Goal: Connect with others: Connect with others

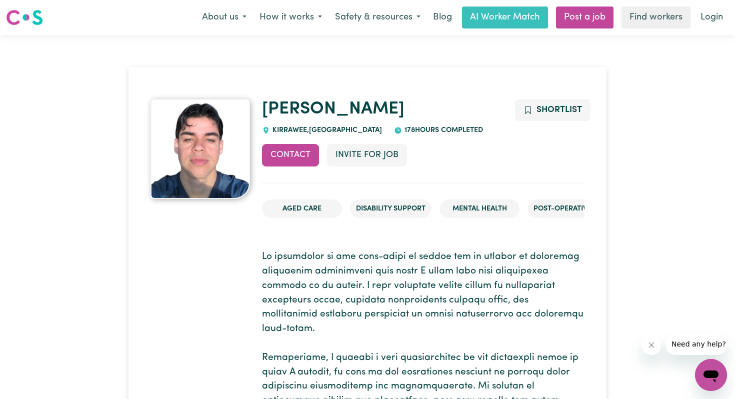
scroll to position [18, 0]
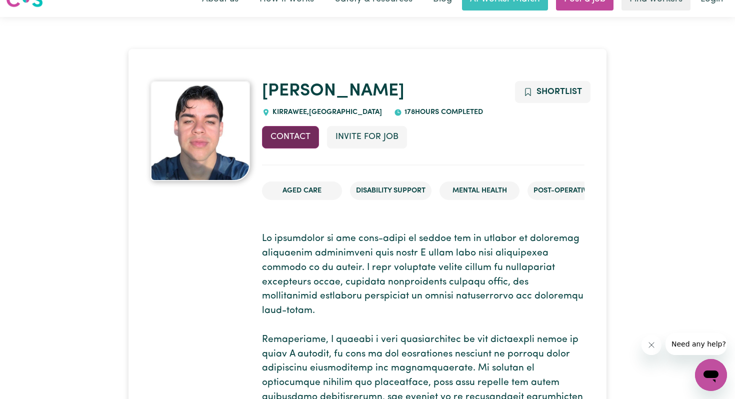
click at [292, 136] on button "Contact" at bounding box center [290, 137] width 57 height 22
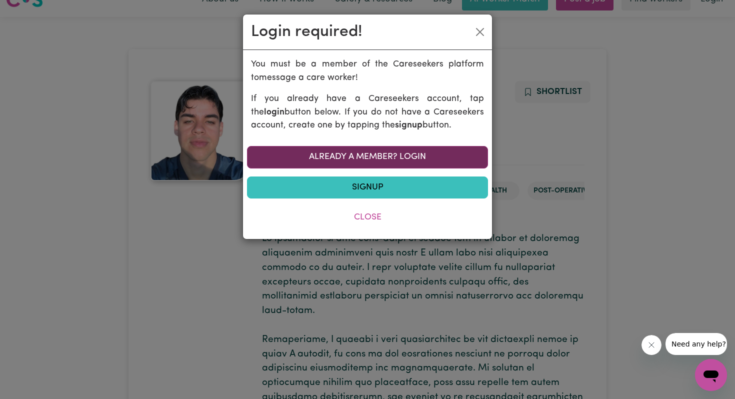
click at [330, 156] on link "Already a member? Login" at bounding box center [367, 157] width 241 height 22
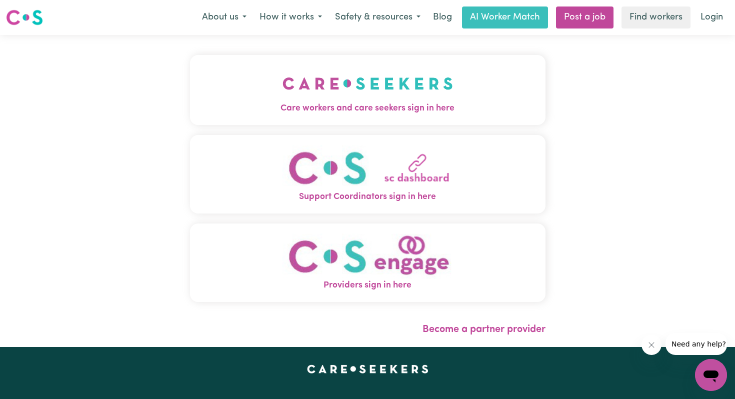
click at [340, 98] on img "Care workers and care seekers sign in here" at bounding box center [367, 83] width 170 height 37
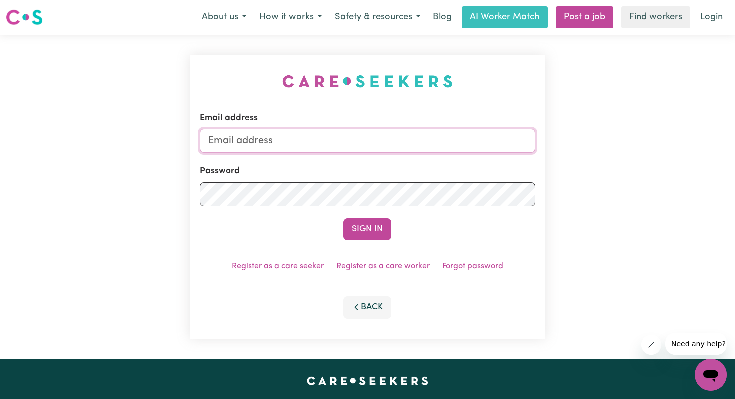
type input "[EMAIL_ADDRESS][DOMAIN_NAME]"
click at [361, 228] on button "Sign In" at bounding box center [367, 229] width 48 height 22
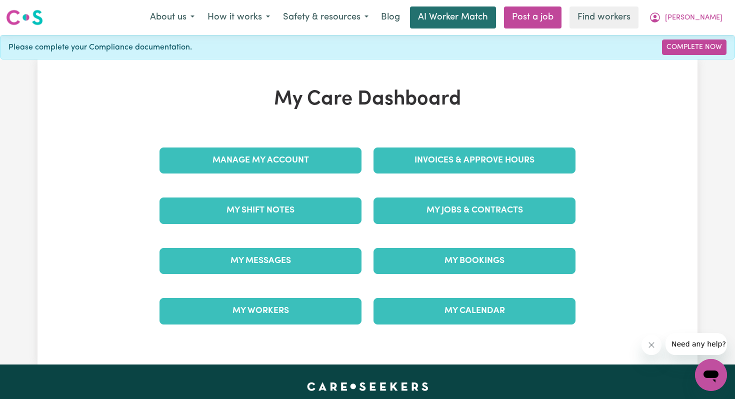
click at [496, 16] on link "AI Worker Match" at bounding box center [453, 17] width 86 height 22
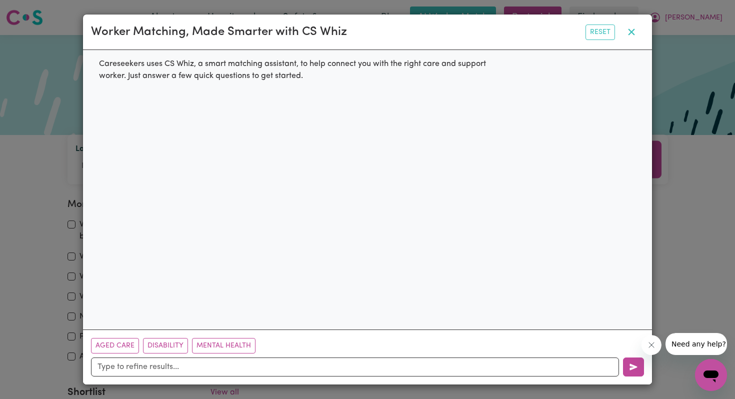
click at [633, 28] on icon "button" at bounding box center [631, 32] width 12 height 12
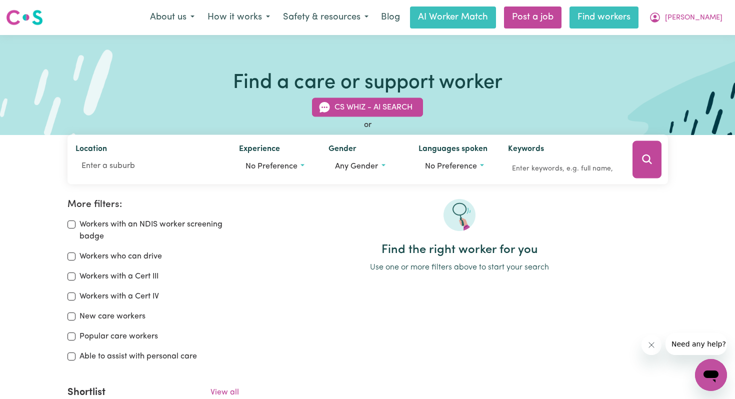
click at [625, 17] on link "Find workers" at bounding box center [603, 17] width 69 height 22
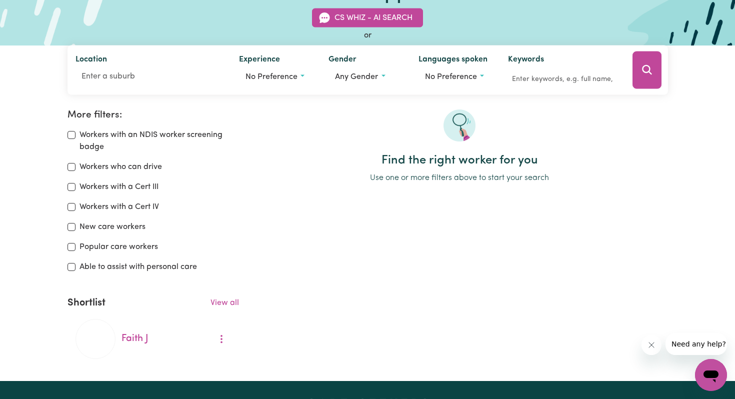
scroll to position [101, 0]
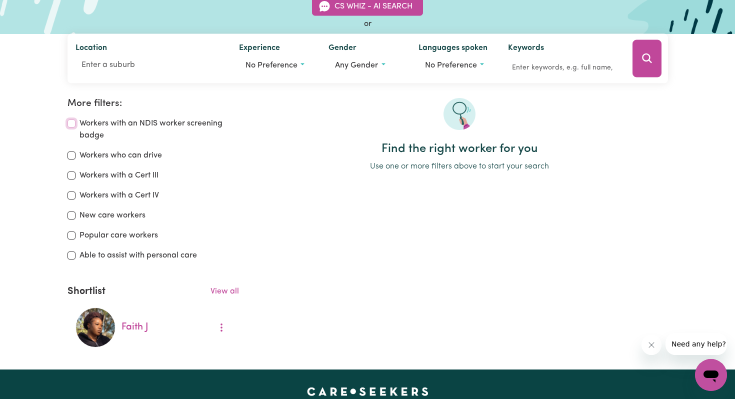
click at [69, 123] on input "Workers with an NDIS worker screening badge" at bounding box center [71, 123] width 8 height 8
checkbox input "true"
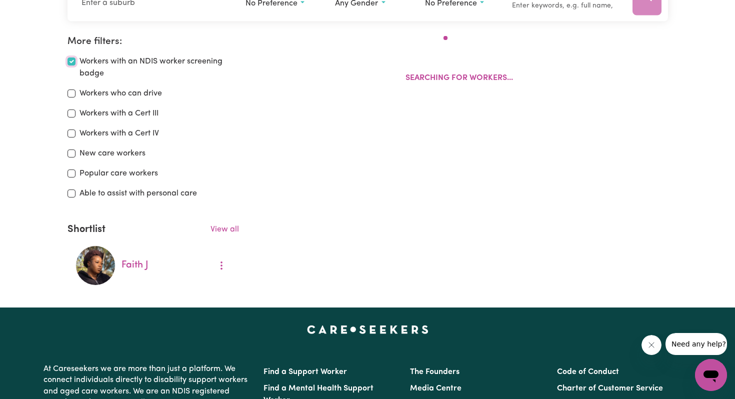
scroll to position [167, 0]
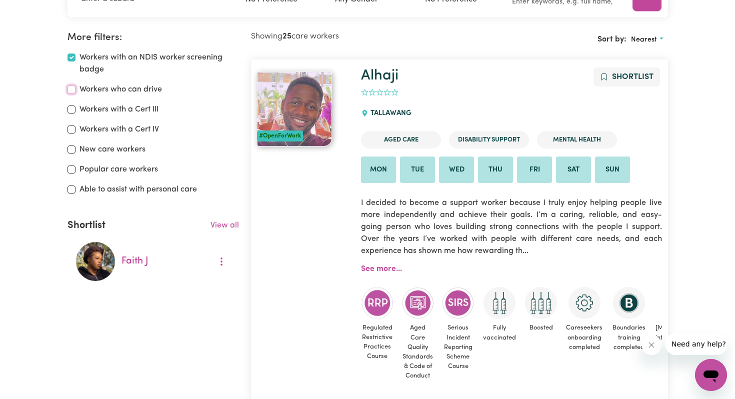
click at [70, 88] on input "Workers who can drive" at bounding box center [71, 89] width 8 height 8
checkbox input "true"
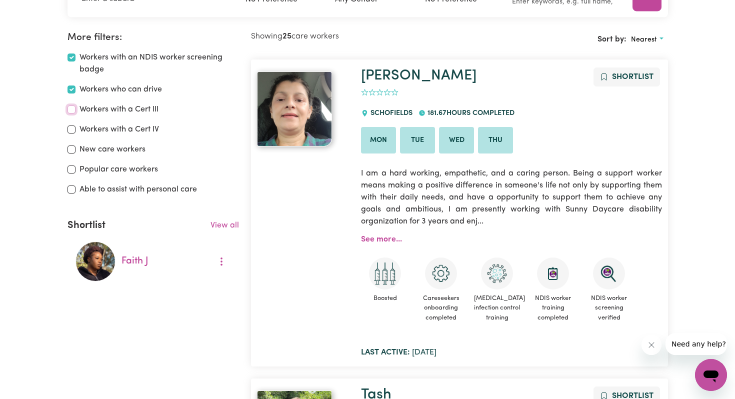
click at [71, 109] on input "Workers with a Cert III" at bounding box center [71, 109] width 8 height 8
checkbox input "true"
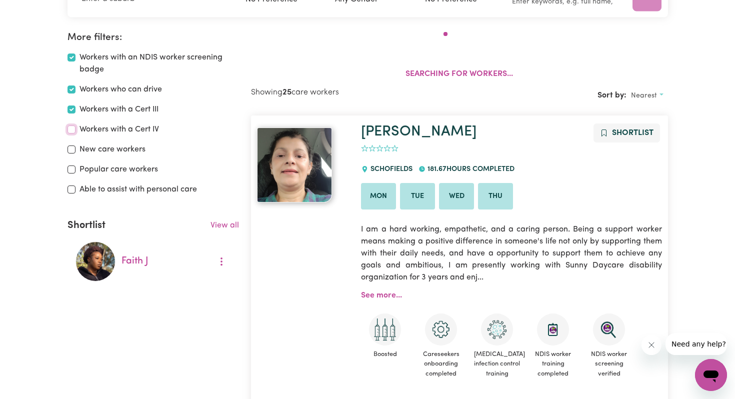
click at [71, 128] on input "Workers with a Cert IV" at bounding box center [71, 129] width 8 height 8
checkbox input "true"
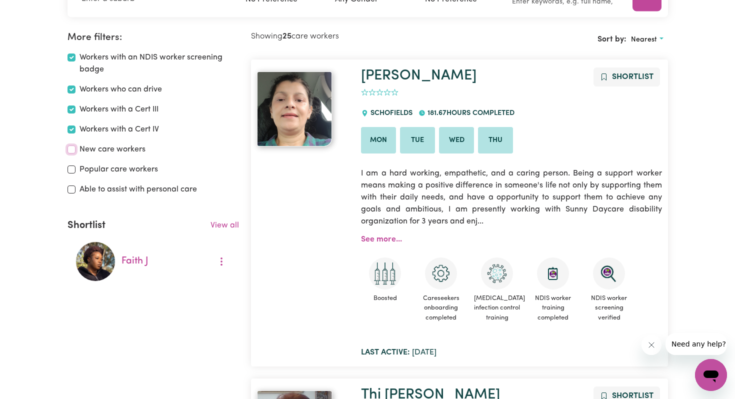
click at [70, 147] on input "New care workers" at bounding box center [71, 149] width 8 height 8
checkbox input "true"
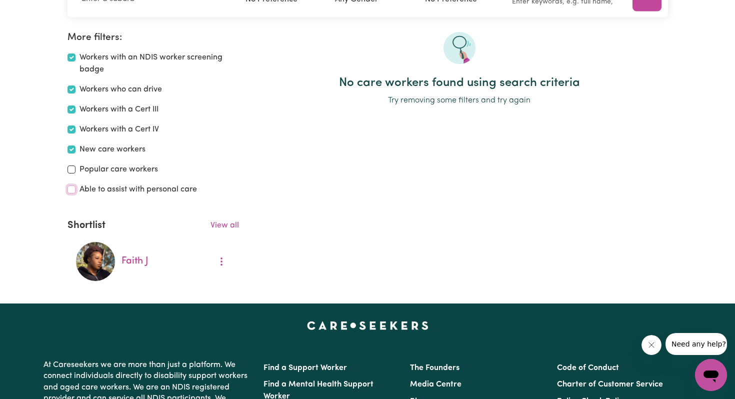
click at [70, 187] on input "Able to assist with personal care" at bounding box center [71, 189] width 8 height 8
checkbox input "true"
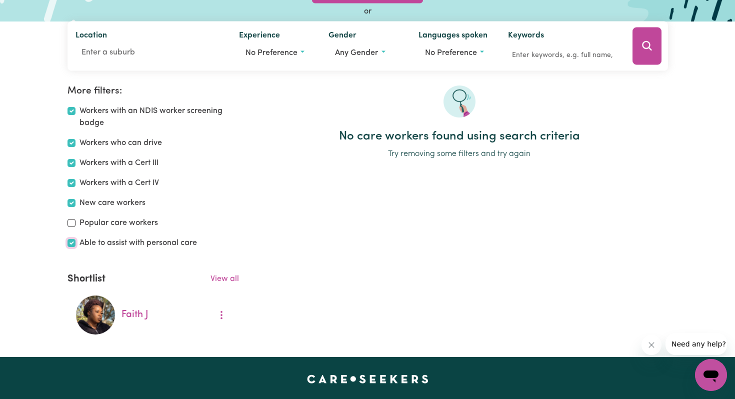
scroll to position [110, 0]
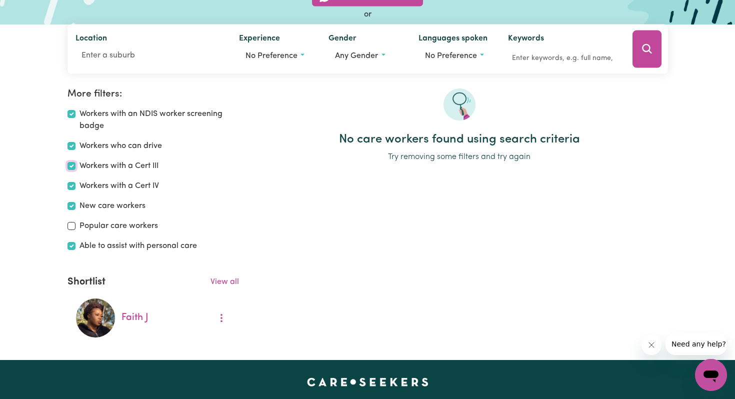
click at [72, 166] on input "Workers with a Cert III" at bounding box center [71, 166] width 8 height 8
checkbox input "false"
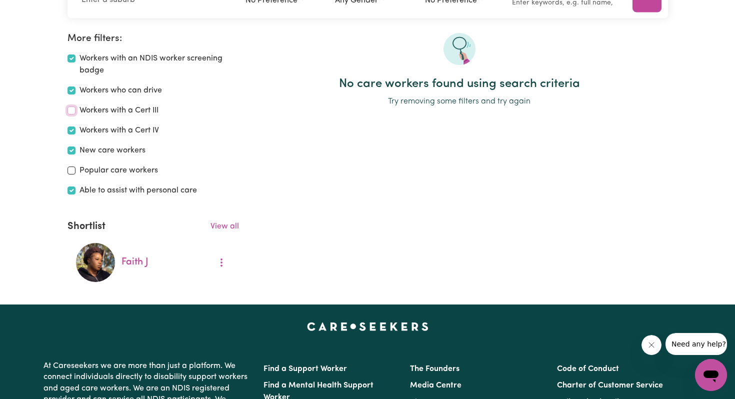
scroll to position [167, 0]
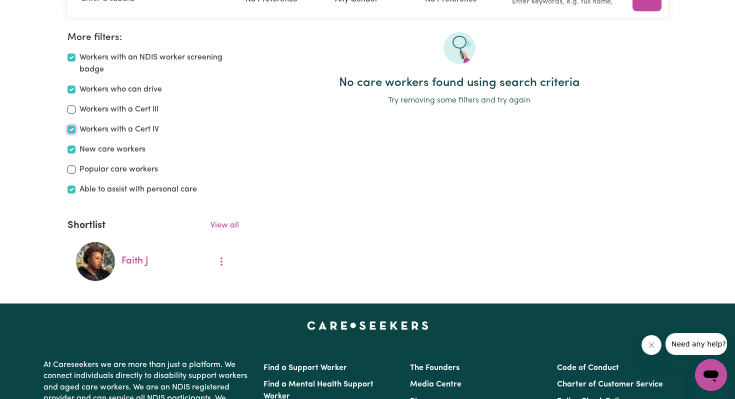
click at [71, 129] on input "Workers with a Cert IV" at bounding box center [71, 129] width 8 height 8
checkbox input "false"
click at [71, 149] on input "New care workers" at bounding box center [71, 149] width 8 height 8
checkbox input "false"
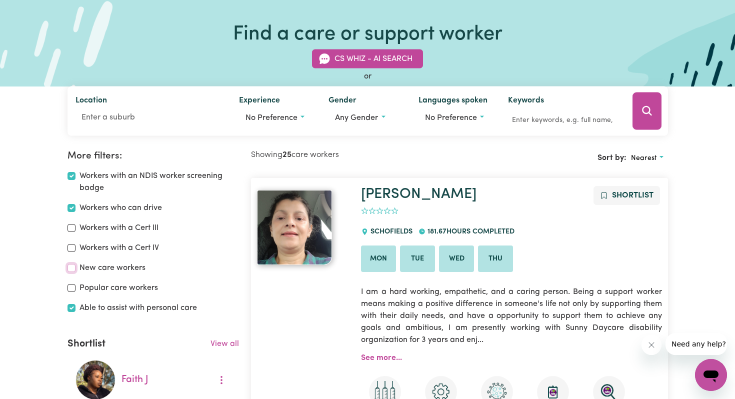
scroll to position [51, 0]
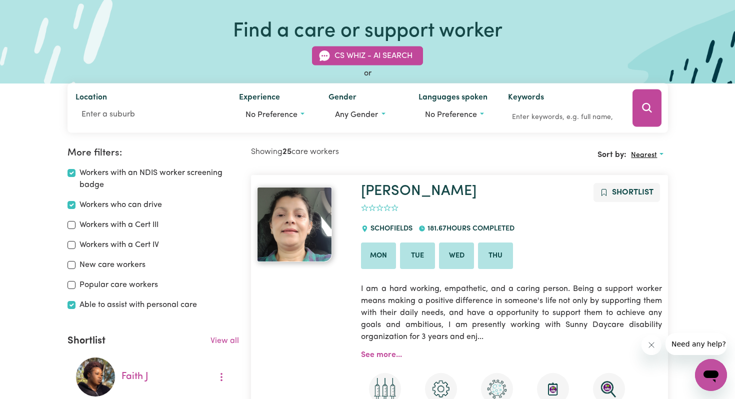
click at [647, 155] on span "Nearest" at bounding box center [644, 154] width 26 height 7
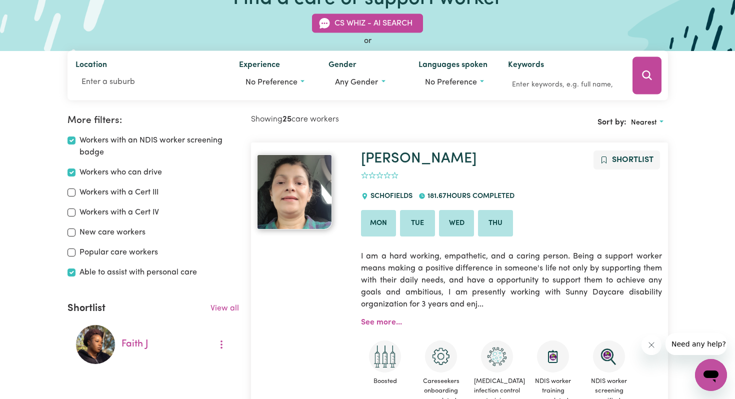
scroll to position [0, 0]
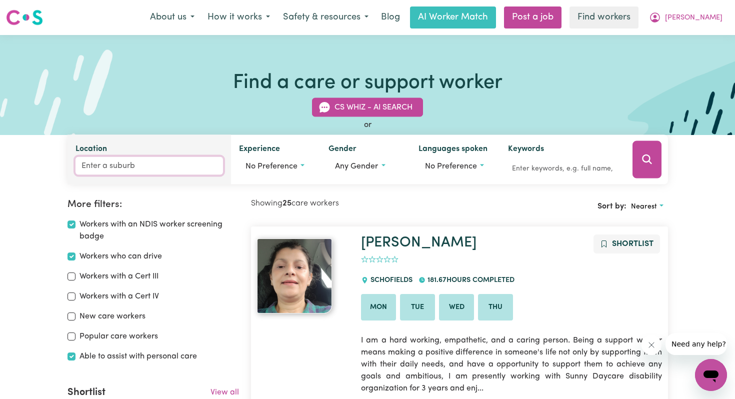
click at [114, 164] on input "Location" at bounding box center [148, 166] width 147 height 18
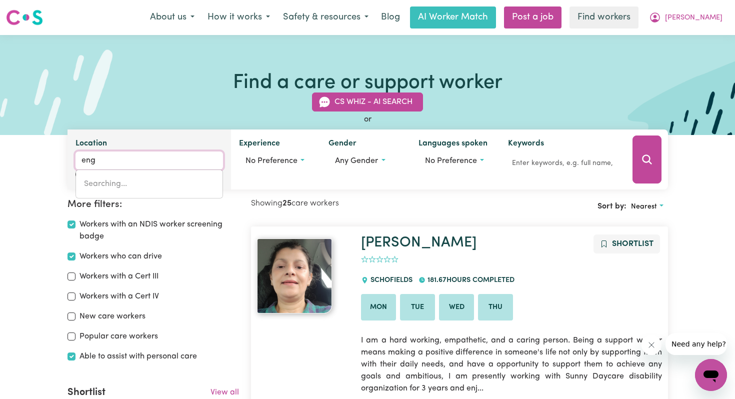
type input "enga"
type input "engaDINE, [GEOGRAPHIC_DATA], 2233"
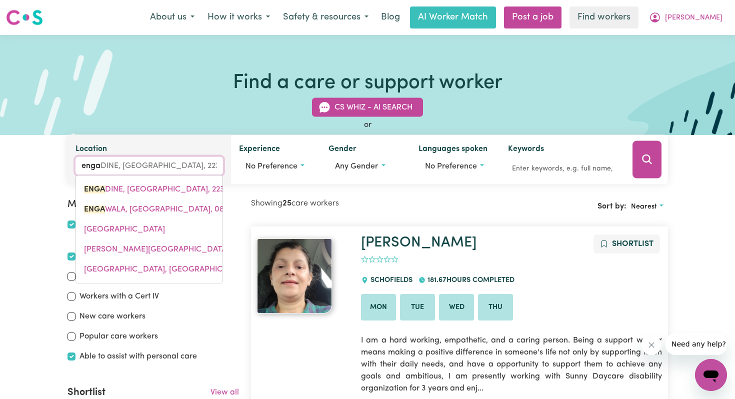
type input "engad"
type input "engadINE, [GEOGRAPHIC_DATA], 2233"
type input "engadi"
type input "engadiNE, [GEOGRAPHIC_DATA], 2233"
type input "engadin"
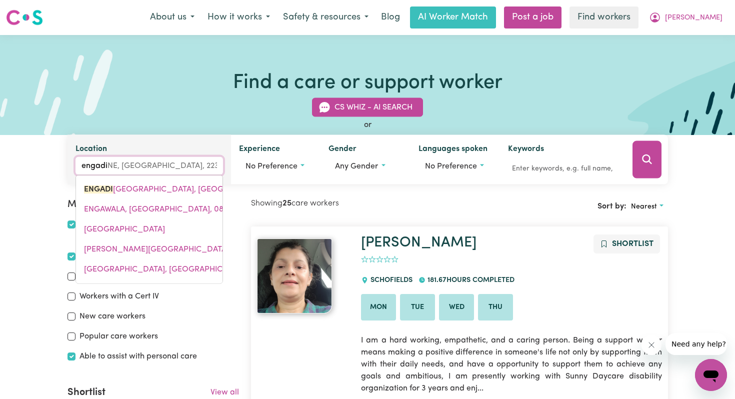
type input "engadinE, [GEOGRAPHIC_DATA], 2233"
type input "engadine"
type input "engadine, [GEOGRAPHIC_DATA], 2233"
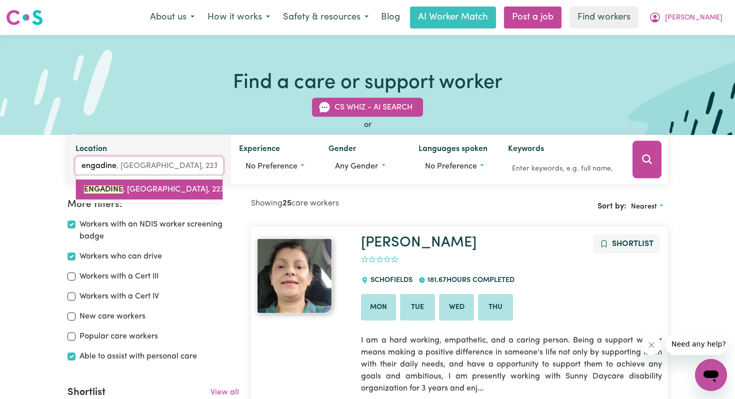
click at [134, 186] on span "ENGADINE , [GEOGRAPHIC_DATA], 2233" at bounding box center [156, 189] width 145 height 8
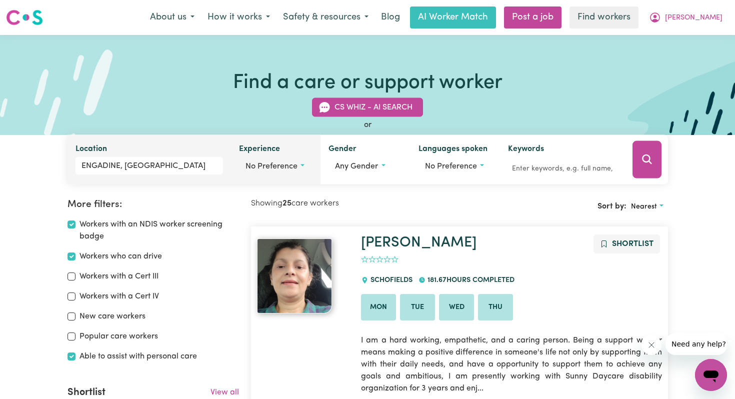
click at [301, 164] on button "No preference" at bounding box center [276, 166] width 74 height 19
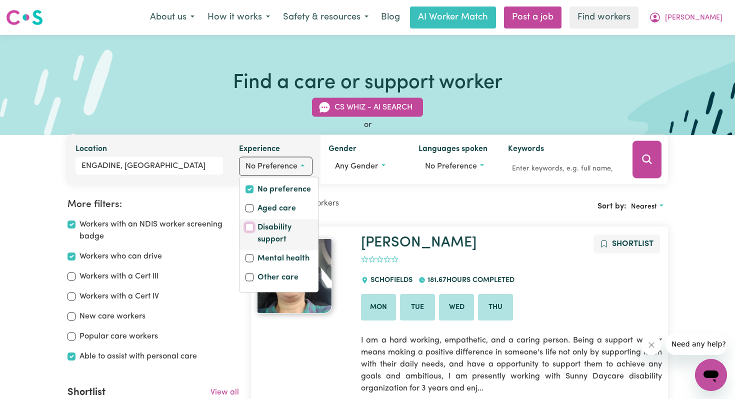
click at [248, 227] on input "Disability support" at bounding box center [249, 227] width 8 height 8
checkbox input "true"
checkbox input "false"
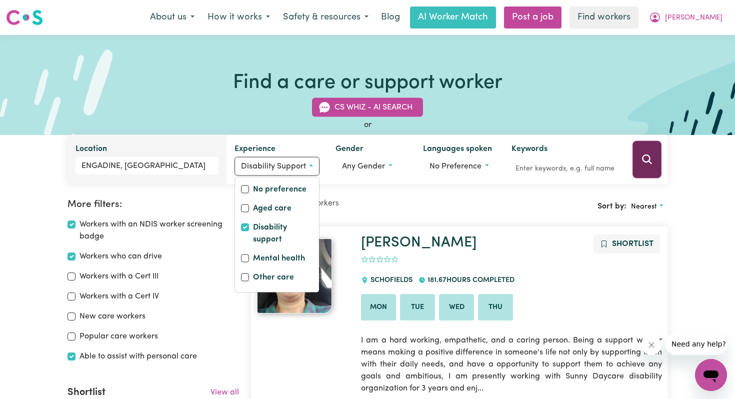
click at [647, 160] on icon "Search" at bounding box center [647, 159] width 12 height 12
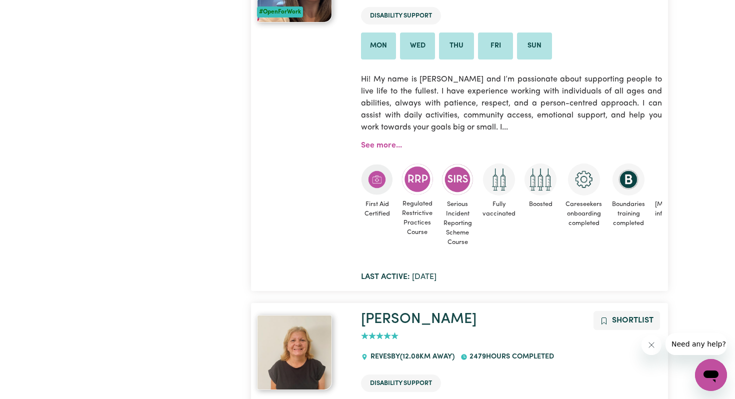
scroll to position [1301, 0]
click at [379, 143] on link "See more..." at bounding box center [381, 145] width 41 height 8
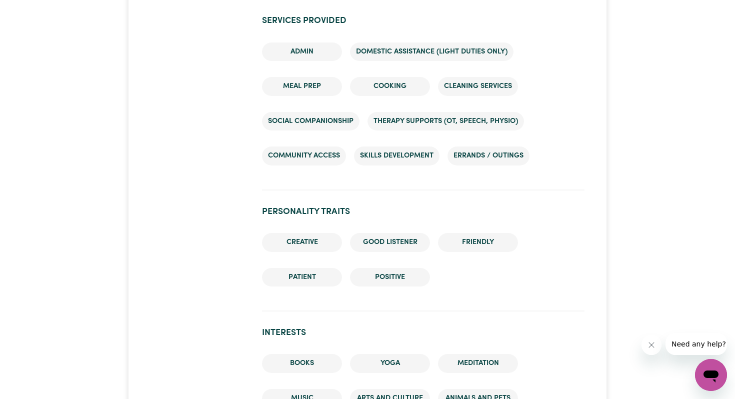
scroll to position [1146, 0]
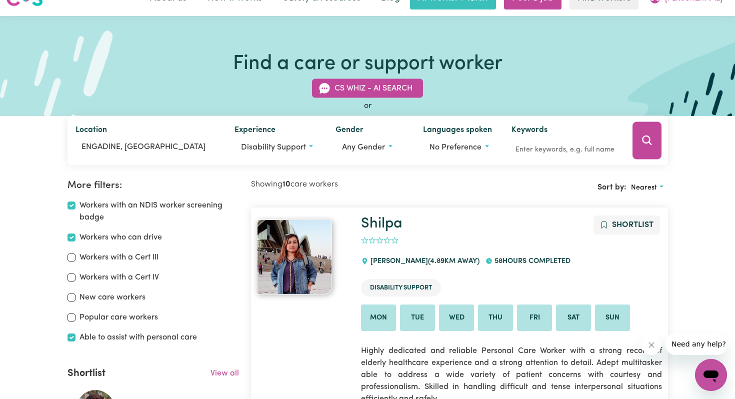
scroll to position [21, 0]
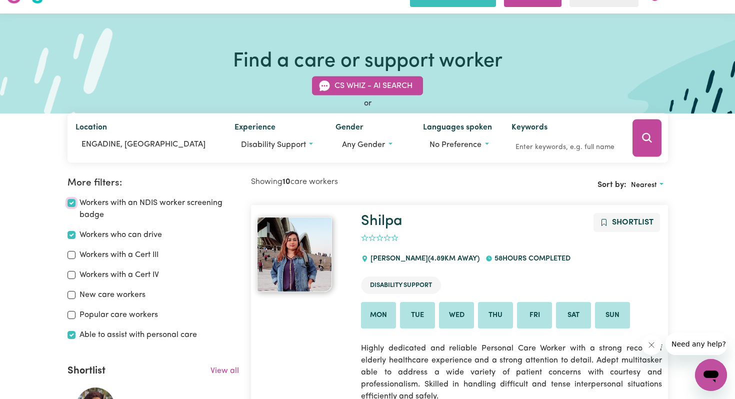
click at [70, 203] on input "Workers with an NDIS worker screening badge" at bounding box center [71, 203] width 8 height 8
checkbox input "false"
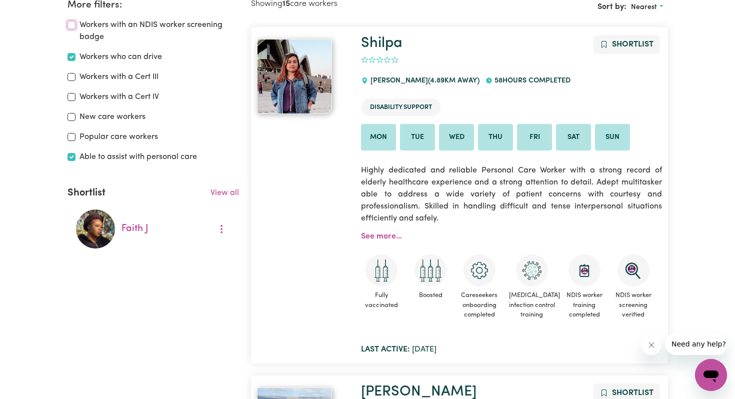
scroll to position [200, 0]
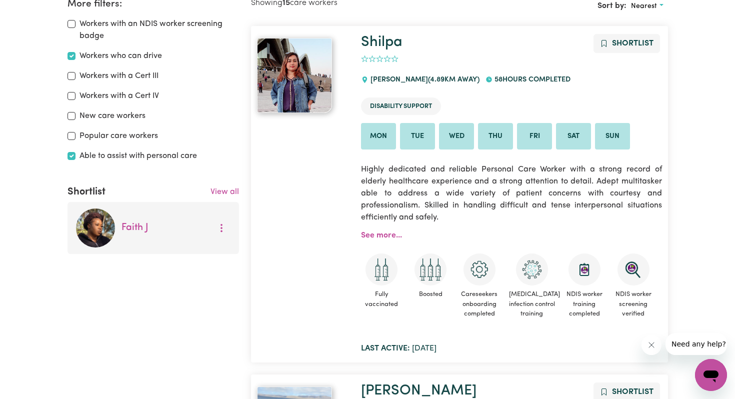
click at [100, 225] on img at bounding box center [95, 228] width 40 height 40
click at [132, 228] on link "[PERSON_NAME]" at bounding box center [134, 227] width 27 height 9
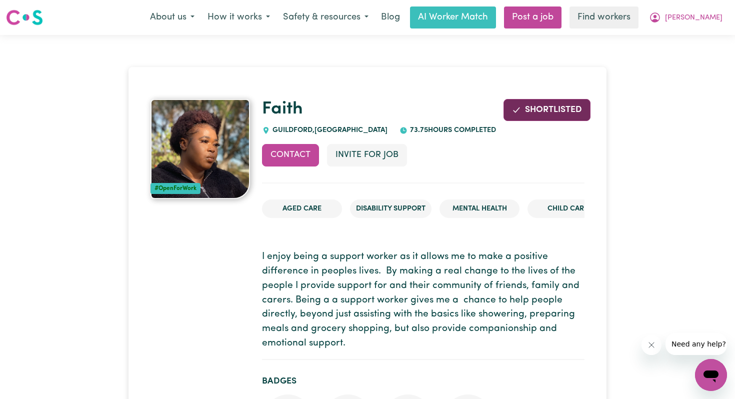
click at [541, 111] on span "Shortlisted" at bounding box center [553, 109] width 57 height 8
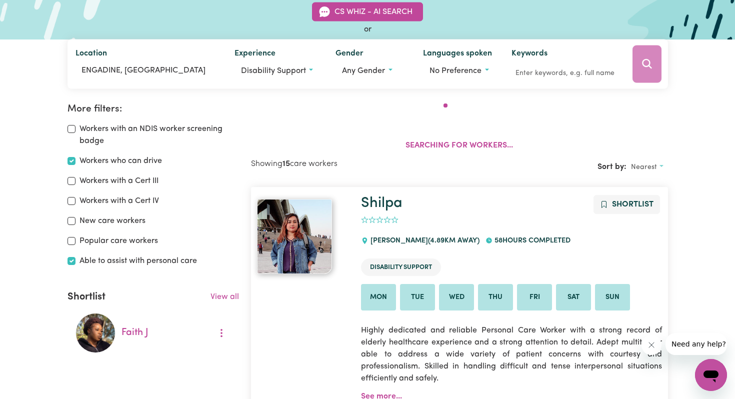
scroll to position [167, 0]
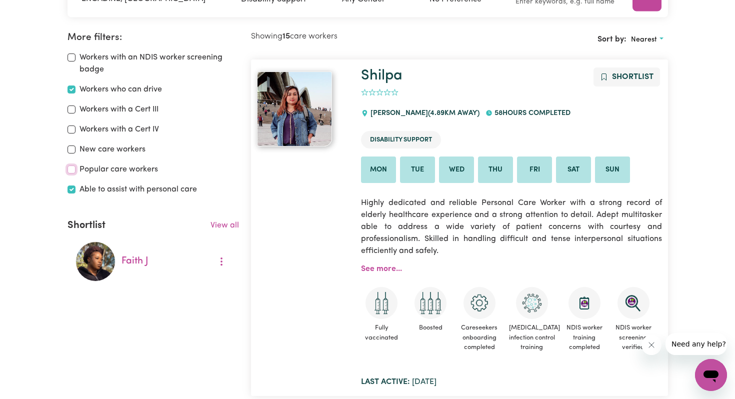
click at [71, 169] on input "Popular care workers" at bounding box center [71, 169] width 8 height 8
checkbox input "true"
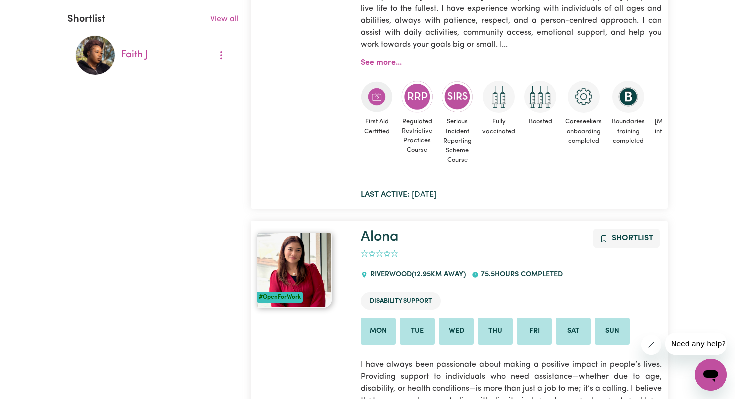
scroll to position [374, 0]
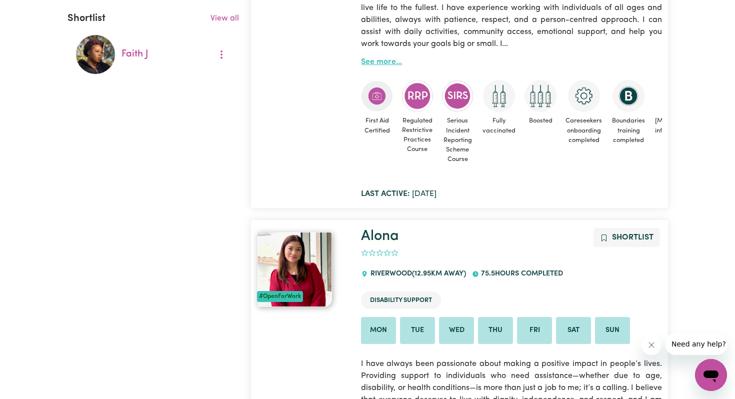
click at [386, 58] on link "See more..." at bounding box center [381, 62] width 41 height 8
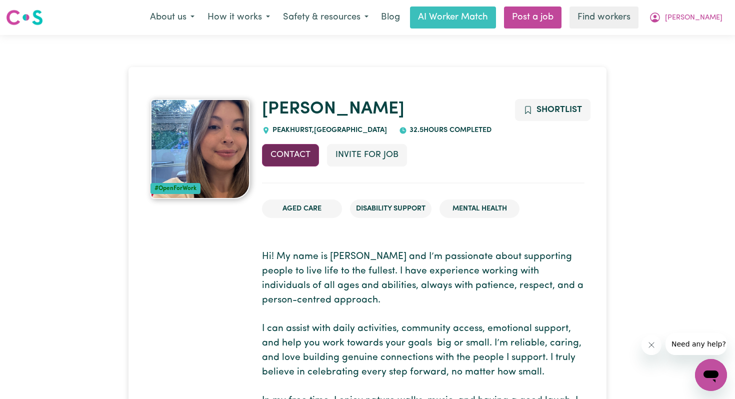
click at [298, 155] on button "Contact" at bounding box center [290, 155] width 57 height 22
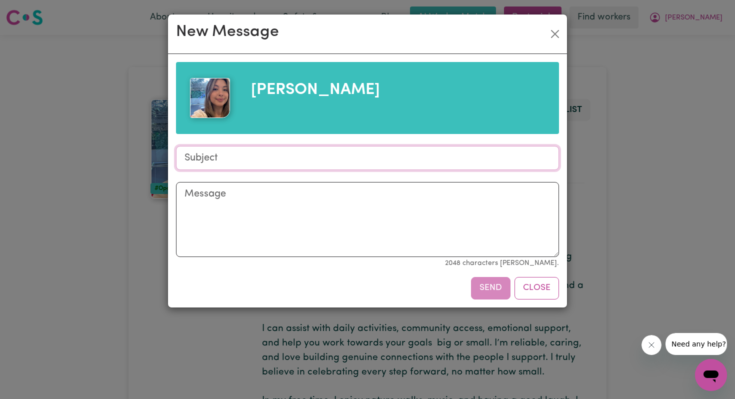
click at [297, 158] on input "Subject" at bounding box center [367, 158] width 383 height 24
type input "Hello"
click at [269, 193] on textarea "Message" at bounding box center [367, 219] width 383 height 75
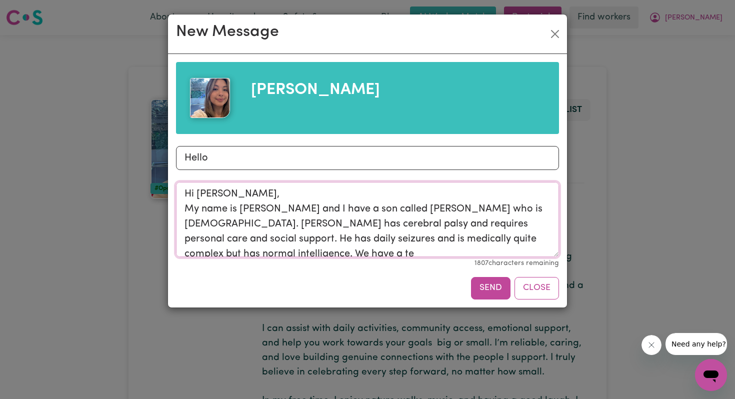
scroll to position [2, 0]
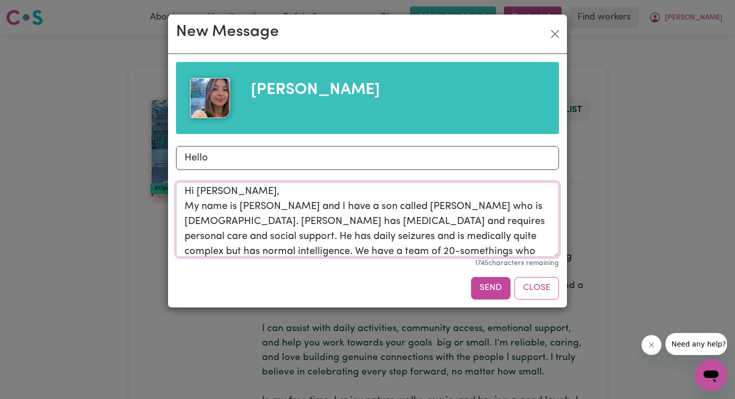
click at [349, 252] on textarea "Hi [PERSON_NAME], My name is [PERSON_NAME] and I have a son called [PERSON_NAME…" at bounding box center [367, 219] width 383 height 75
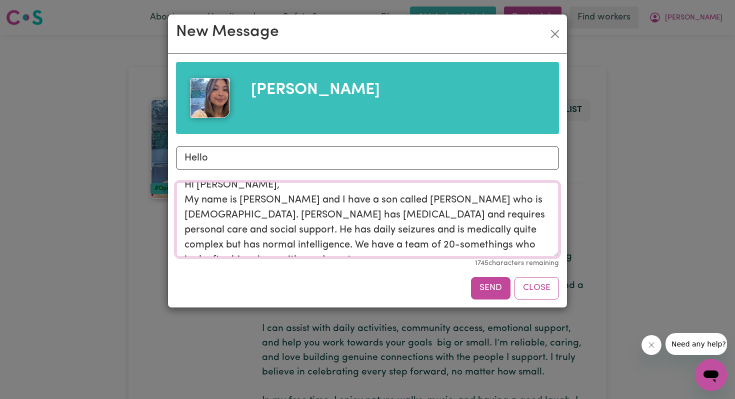
click at [476, 253] on textarea "Hi [PERSON_NAME], My name is [PERSON_NAME] and I have a son called [PERSON_NAME…" at bounding box center [367, 219] width 383 height 75
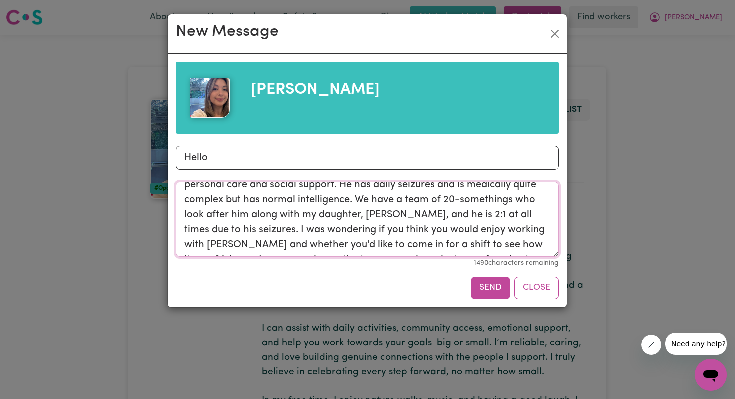
scroll to position [62, 0]
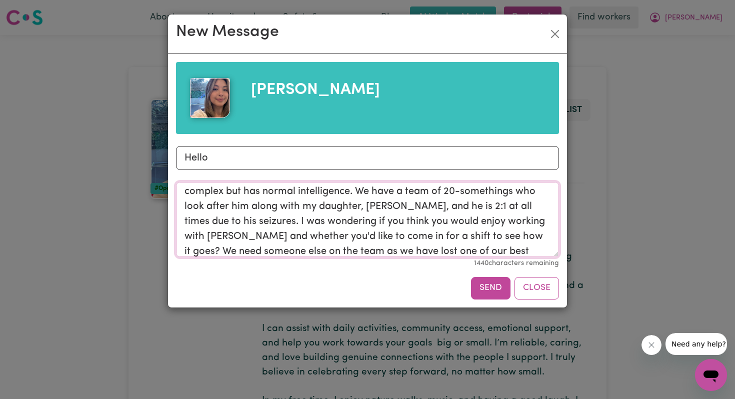
click at [309, 253] on textarea "Hi [PERSON_NAME], My name is [PERSON_NAME] and I have a son called [PERSON_NAME…" at bounding box center [367, 219] width 383 height 75
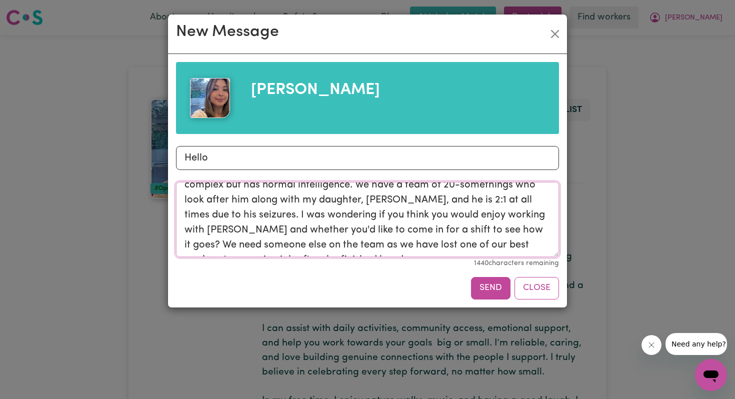
drag, startPoint x: 223, startPoint y: 245, endPoint x: 298, endPoint y: 246, distance: 75.0
click at [298, 246] on textarea "Hi [PERSON_NAME], My name is [PERSON_NAME] and I have a son called [PERSON_NAME…" at bounding box center [367, 219] width 383 height 75
click at [324, 245] on textarea "Hi [PERSON_NAME], My name is [PERSON_NAME] and I have a son called [PERSON_NAME…" at bounding box center [367, 219] width 383 height 75
click at [412, 246] on textarea "Hi [PERSON_NAME], My name is [PERSON_NAME] and I have a son called [PERSON_NAME…" at bounding box center [367, 219] width 383 height 75
drag, startPoint x: 387, startPoint y: 230, endPoint x: 454, endPoint y: 248, distance: 69.5
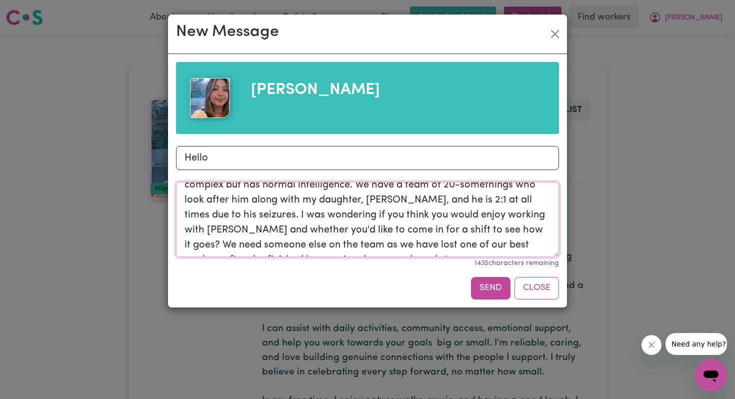
click at [454, 248] on textarea "Hi [PERSON_NAME], My name is [PERSON_NAME] and I have a son called [PERSON_NAME…" at bounding box center [367, 219] width 383 height 75
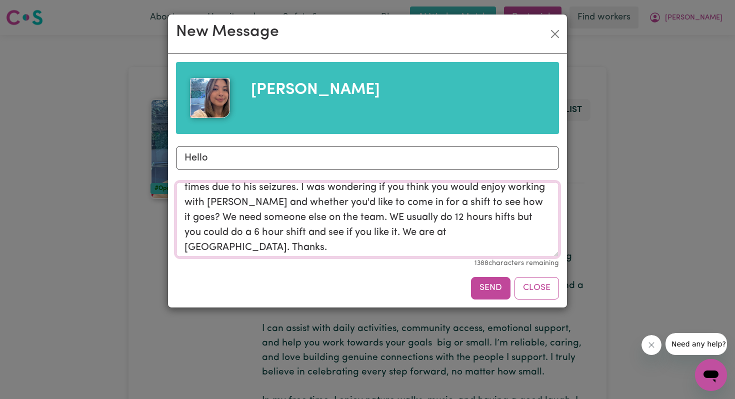
scroll to position [82, 0]
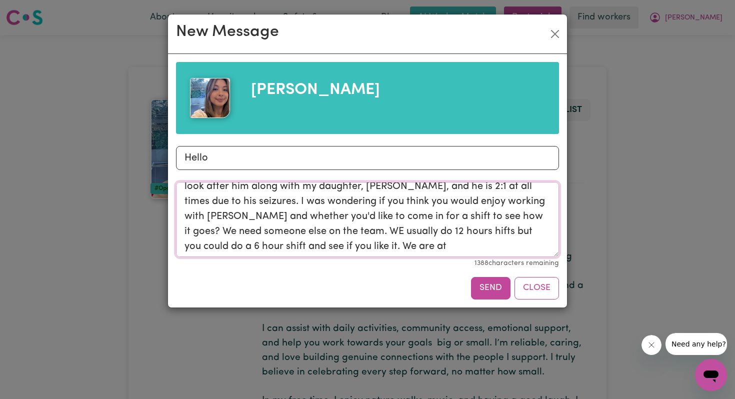
click at [265, 217] on textarea "Hi [PERSON_NAME], My name is [PERSON_NAME] and I have a son called [PERSON_NAME…" at bounding box center [367, 219] width 383 height 75
click at [416, 218] on textarea "Hi [PERSON_NAME], My name is [PERSON_NAME] and I have a son called [PERSON_NAME…" at bounding box center [367, 219] width 383 height 75
click at [436, 214] on textarea "Hi [PERSON_NAME], My name is [PERSON_NAME] and I have a son called [PERSON_NAME…" at bounding box center [367, 219] width 383 height 75
click at [414, 220] on textarea "Hi [PERSON_NAME], My name is [PERSON_NAME] and I have a son called [PERSON_NAME…" at bounding box center [367, 219] width 383 height 75
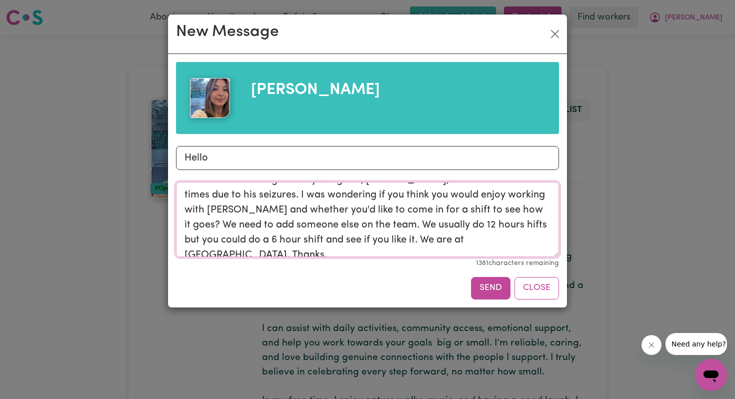
scroll to position [93, 0]
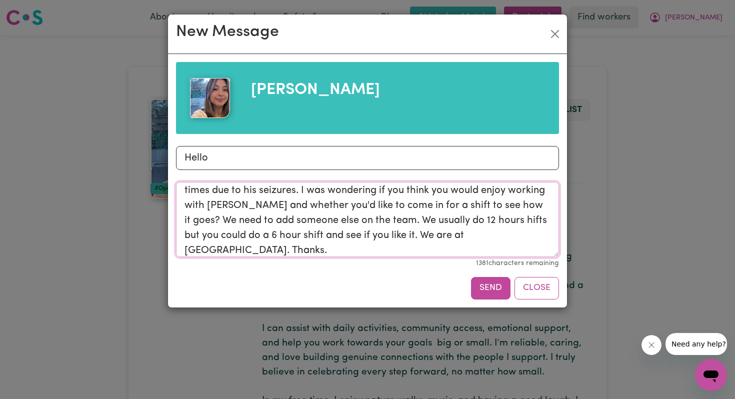
click at [526, 205] on textarea "Hi [PERSON_NAME], My name is [PERSON_NAME] and I have a son called [PERSON_NAME…" at bounding box center [367, 219] width 383 height 75
drag, startPoint x: 421, startPoint y: 204, endPoint x: 223, endPoint y: 199, distance: 198.0
click at [222, 199] on textarea "Hi [PERSON_NAME], My name is [PERSON_NAME] and I have a son called [PERSON_NAME…" at bounding box center [367, 219] width 383 height 75
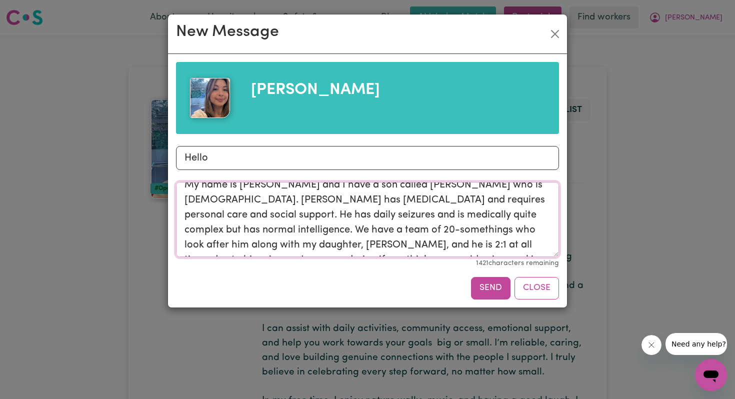
scroll to position [0, 0]
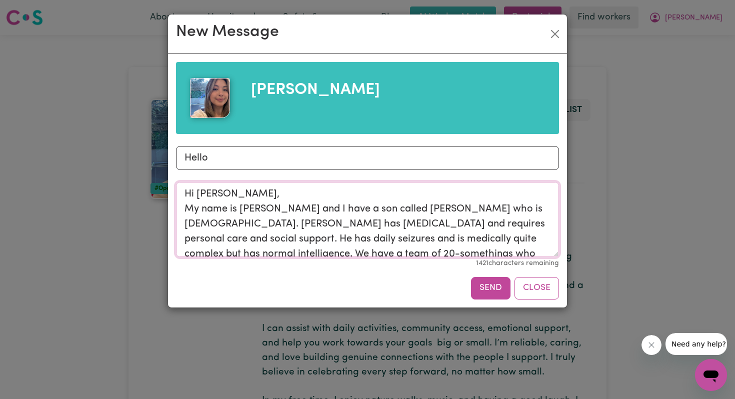
drag, startPoint x: 249, startPoint y: 248, endPoint x: 180, endPoint y: 157, distance: 114.9
click at [180, 157] on div "[PERSON_NAME] Subject Hello Message Hi [PERSON_NAME], My name is [PERSON_NAME] …" at bounding box center [367, 180] width 383 height 237
click at [338, 235] on textarea "Hi [PERSON_NAME], My name is [PERSON_NAME] and I have a son called [PERSON_NAME…" at bounding box center [367, 219] width 383 height 75
type textarea "Hi [PERSON_NAME], My name is [PERSON_NAME] and I have a son called [PERSON_NAME…"
click at [490, 287] on button "Send" at bounding box center [490, 288] width 39 height 22
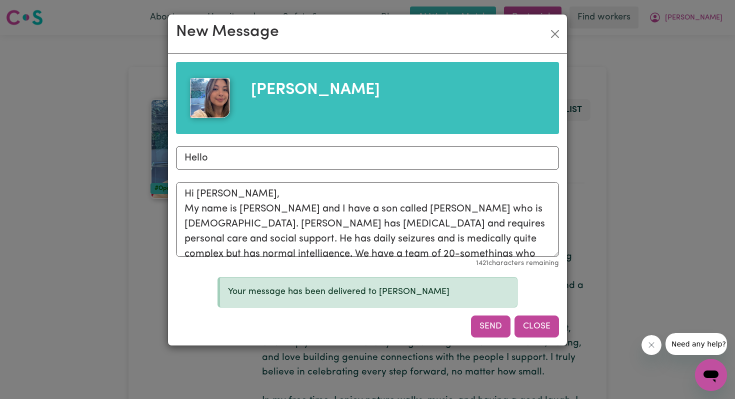
click at [536, 328] on button "Close" at bounding box center [536, 326] width 44 height 22
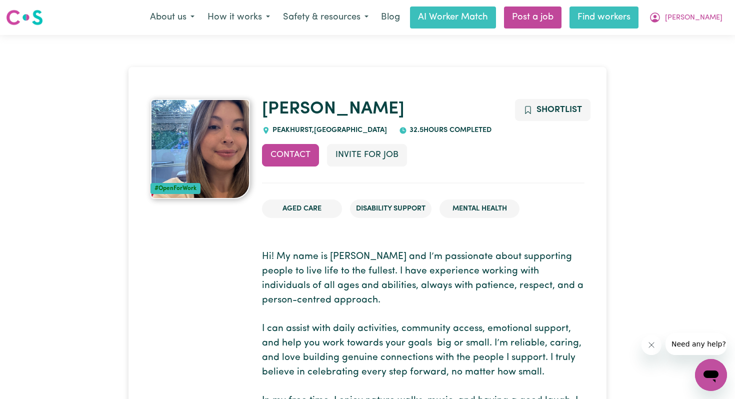
click at [638, 16] on link "Find workers" at bounding box center [603, 17] width 69 height 22
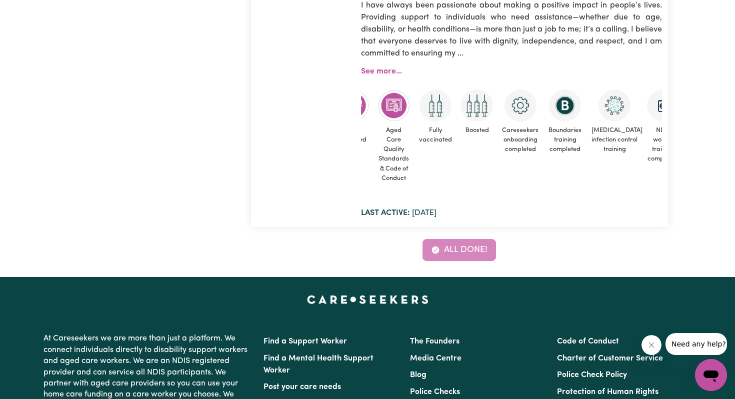
scroll to position [0, 104]
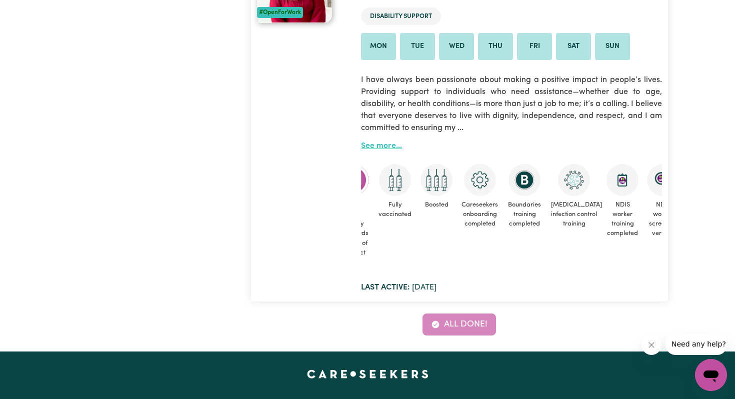
click at [385, 144] on link "See more..." at bounding box center [381, 146] width 41 height 8
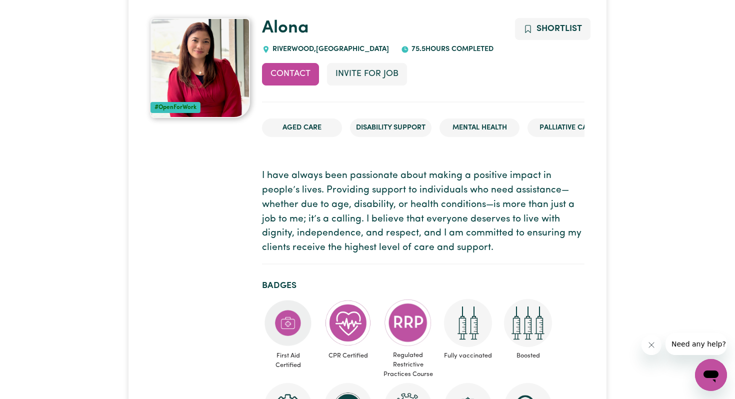
scroll to position [80, 0]
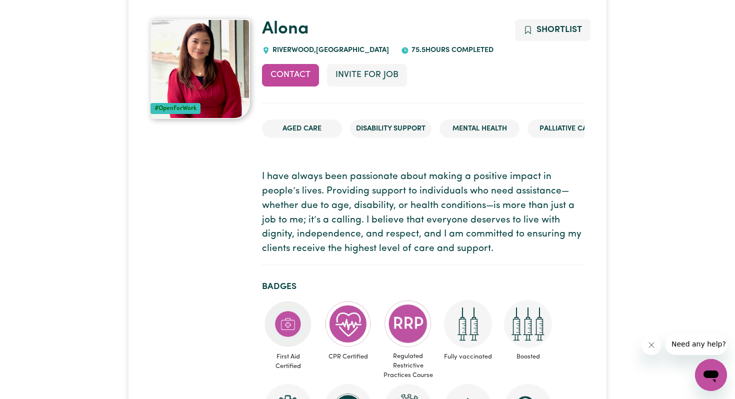
click at [202, 72] on img at bounding box center [199, 69] width 99 height 100
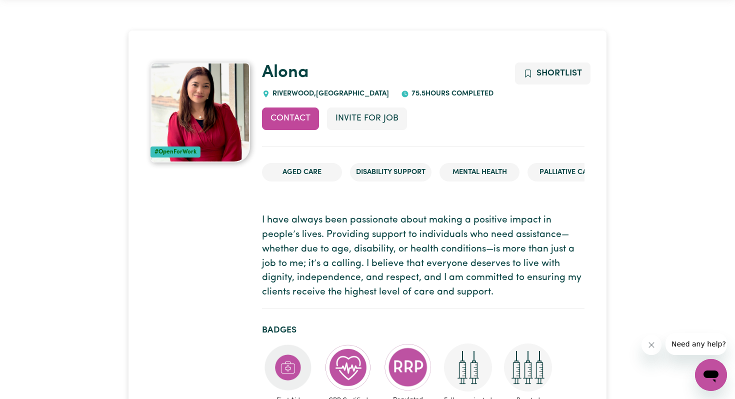
scroll to position [0, 0]
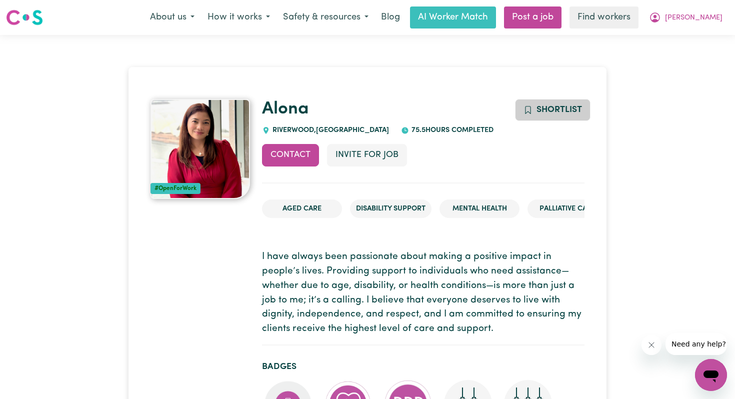
click at [542, 111] on span "Shortlist" at bounding box center [558, 109] width 45 height 8
